Goal: Information Seeking & Learning: Learn about a topic

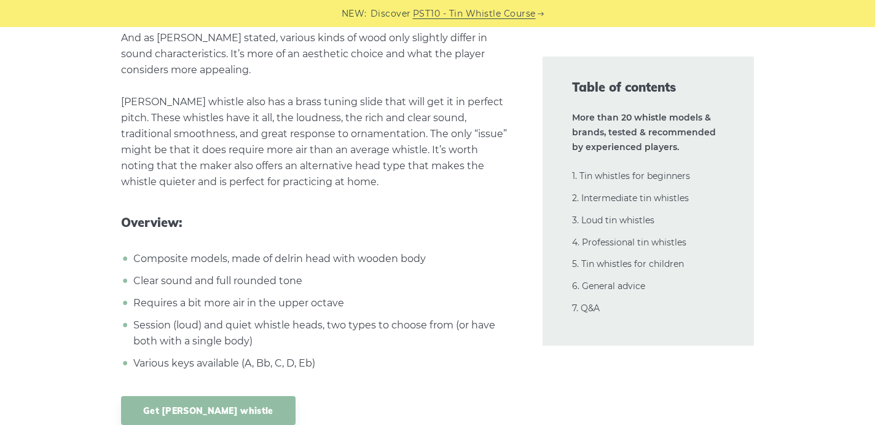
scroll to position [16873, 0]
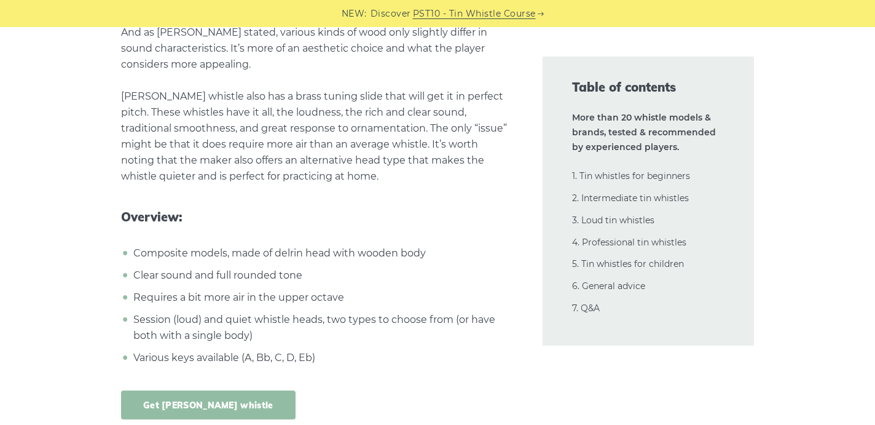
click at [231, 390] on link "Get [PERSON_NAME] whistle" at bounding box center [208, 404] width 174 height 29
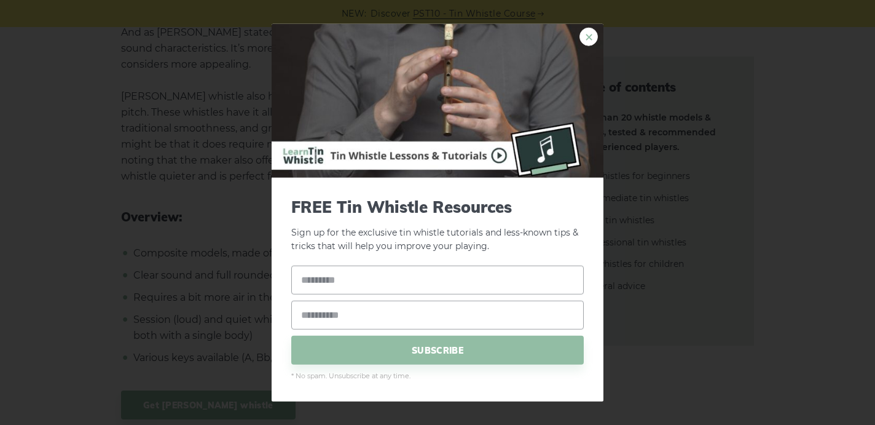
click at [592, 29] on link "×" at bounding box center [588, 36] width 18 height 18
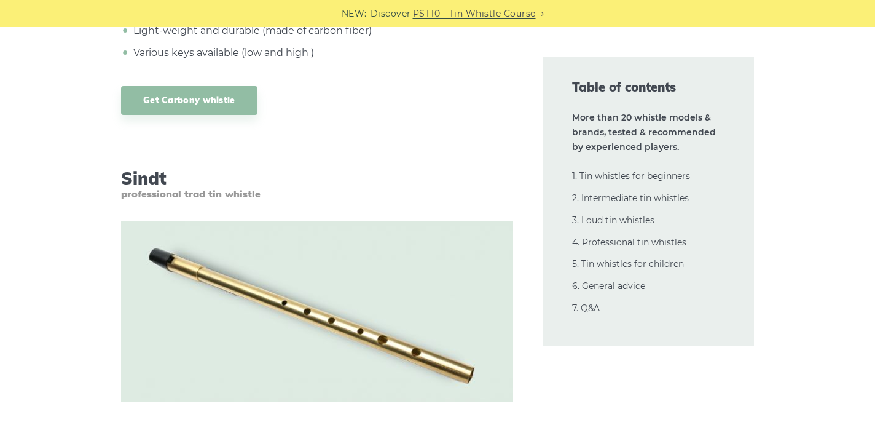
scroll to position [21519, 0]
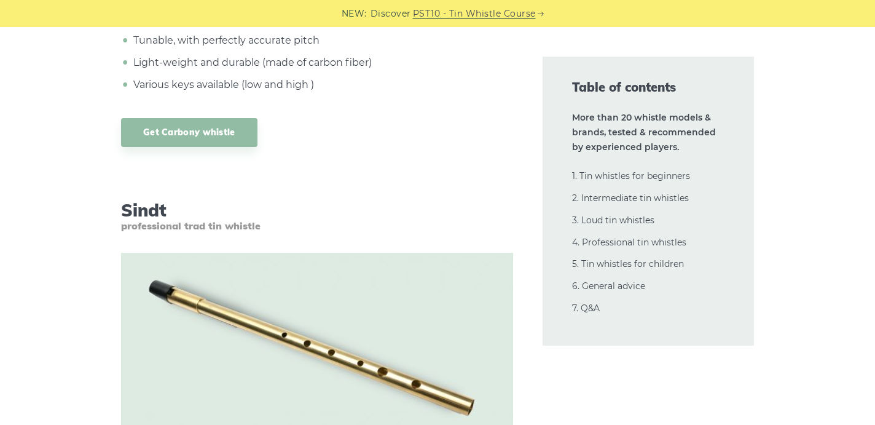
click at [142, 200] on h3 "[PERSON_NAME] professional trad tin whistle" at bounding box center [317, 216] width 392 height 33
copy h3 "Sindt"
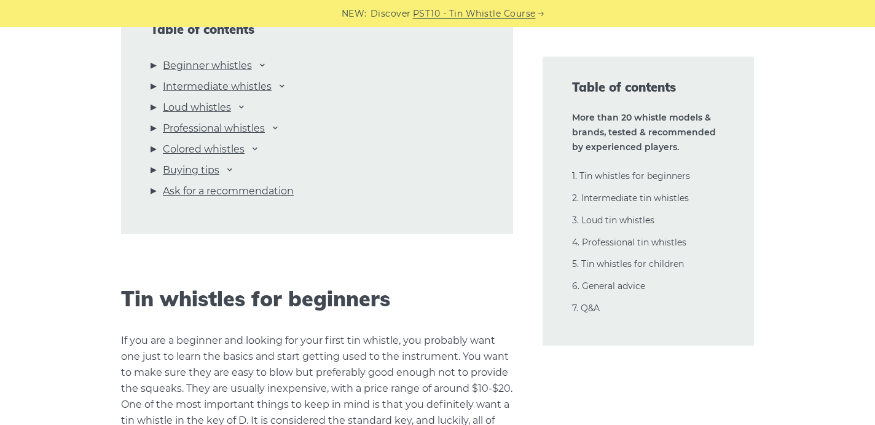
scroll to position [1400, 0]
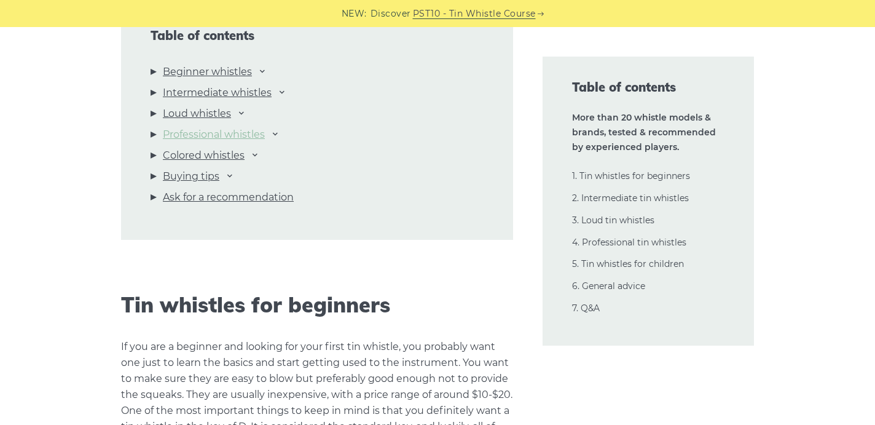
click at [260, 130] on link "Professional whistles" at bounding box center [214, 135] width 102 height 16
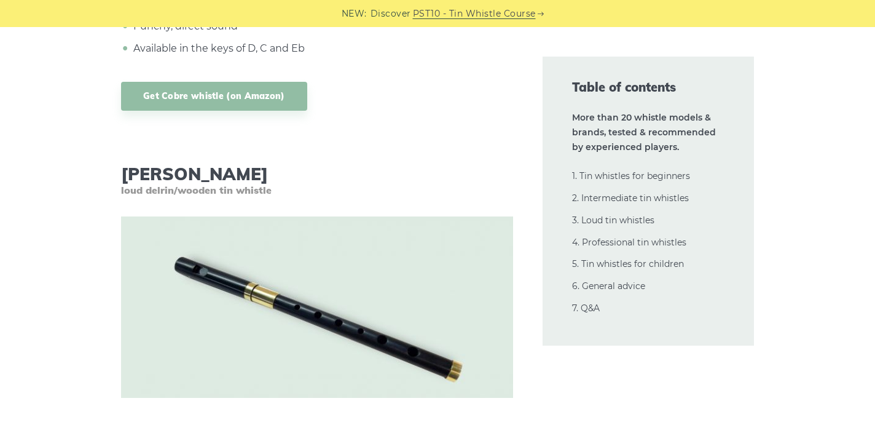
scroll to position [16365, 0]
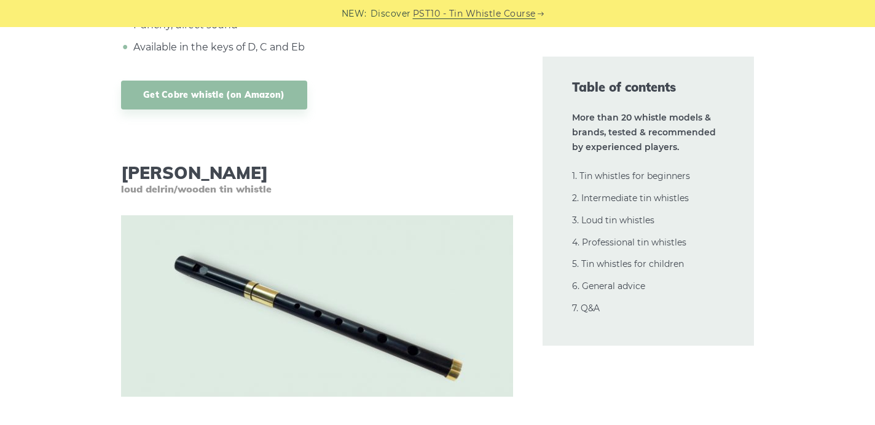
click at [149, 162] on h3 "[PERSON_NAME] loud delrin/wooden tin whistle" at bounding box center [317, 178] width 392 height 33
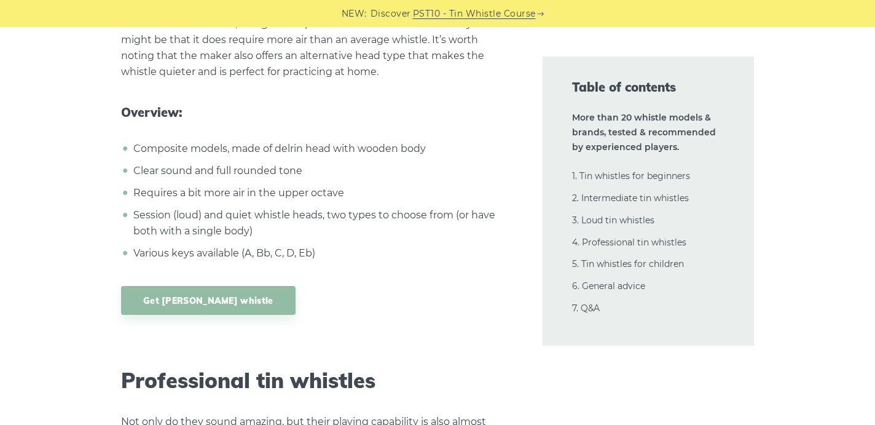
scroll to position [17020, 0]
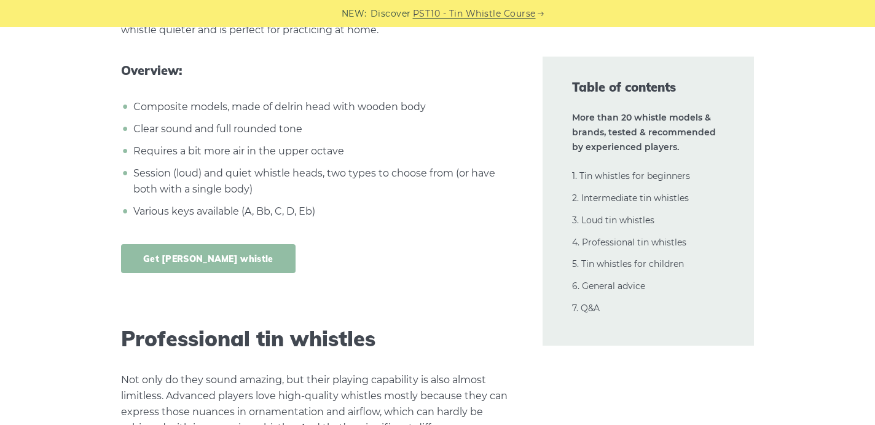
click at [203, 244] on link "Get [PERSON_NAME] whistle" at bounding box center [208, 258] width 174 height 29
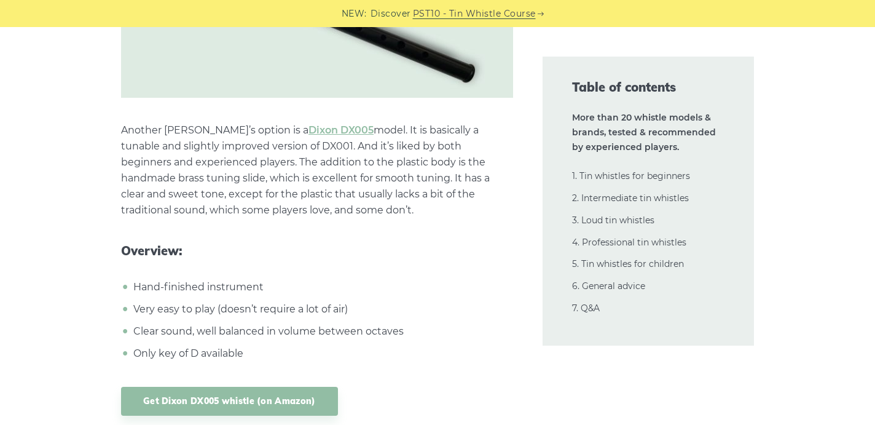
scroll to position [7350, 0]
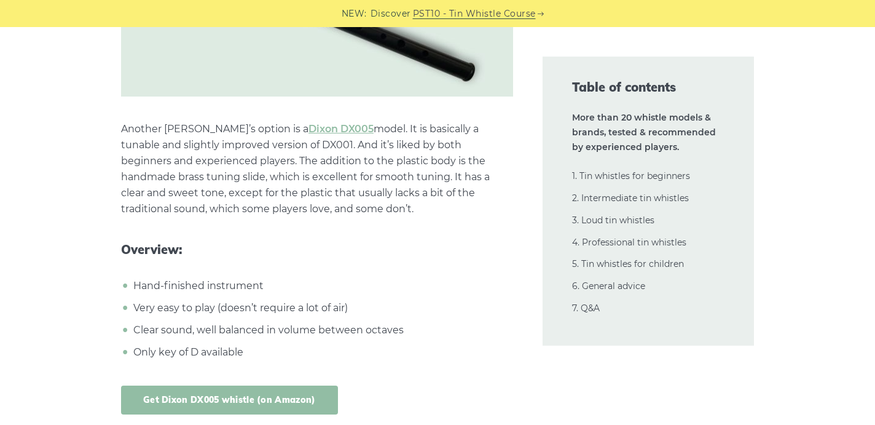
click at [305, 397] on link "Get Dixon DX005 whistle (on Amazon)" at bounding box center [229, 399] width 217 height 29
